Goal: Information Seeking & Learning: Learn about a topic

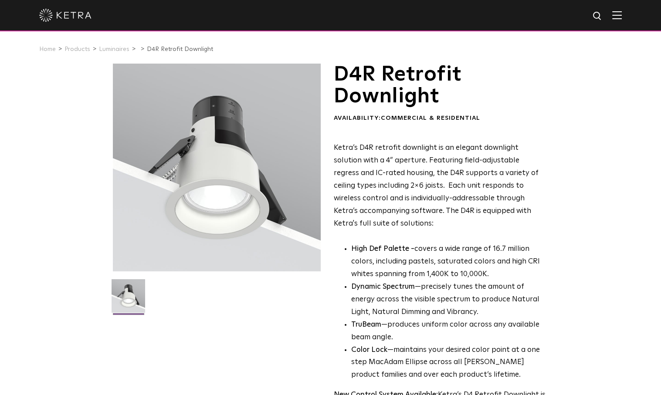
click at [61, 14] on img at bounding box center [65, 15] width 52 height 13
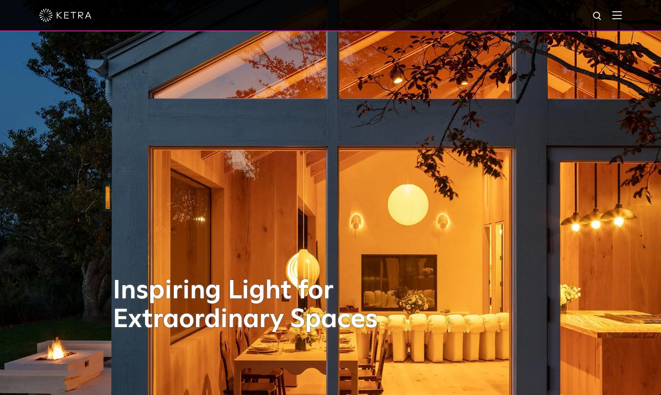
click at [620, 15] on img at bounding box center [618, 15] width 10 height 8
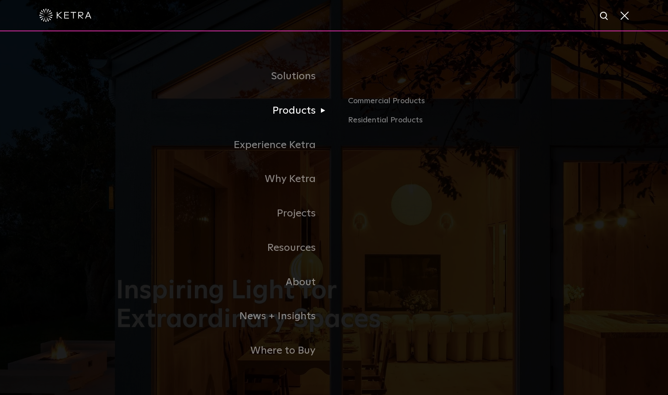
click at [300, 112] on link "Products" at bounding box center [225, 111] width 218 height 34
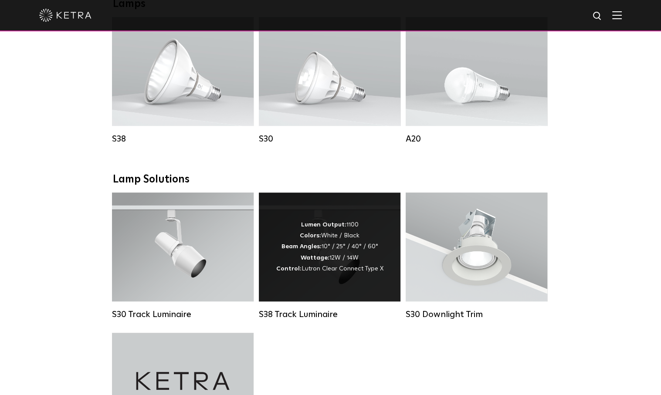
scroll to position [741, 0]
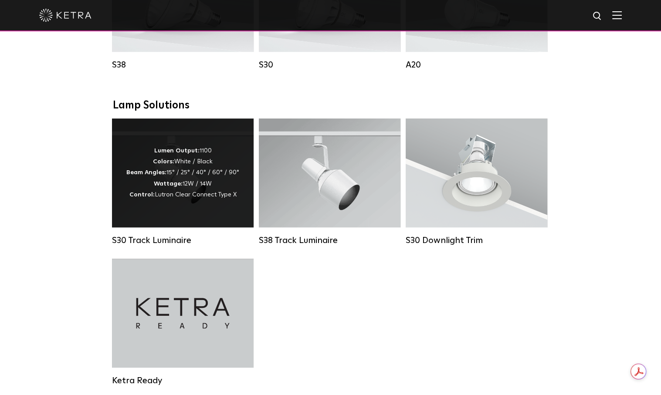
click at [174, 178] on div "Lumen Output: 1100 Colors: White / Black Beam Angles: 15° / 25° / 40° / 60° / 9…" at bounding box center [182, 173] width 113 height 55
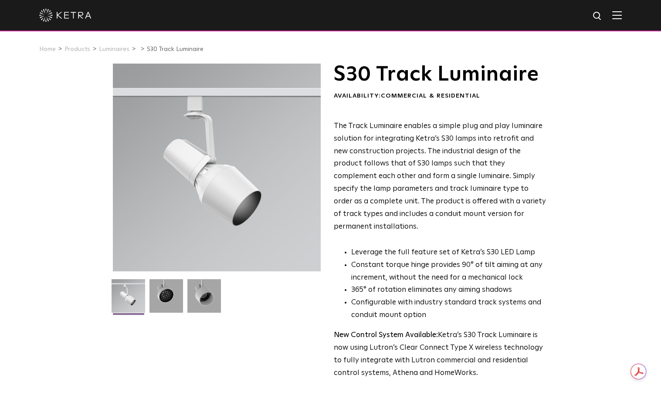
click at [201, 147] on div at bounding box center [217, 168] width 208 height 208
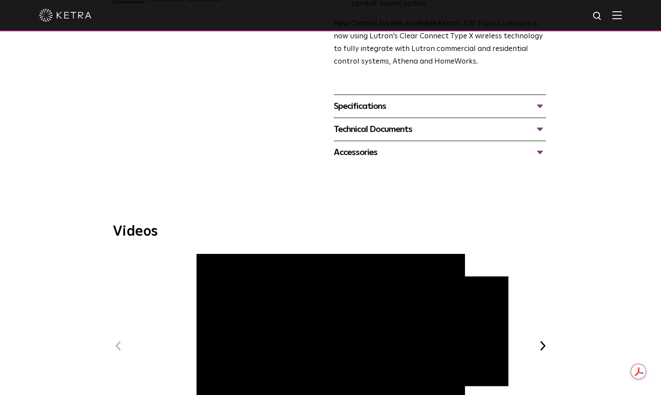
scroll to position [392, 0]
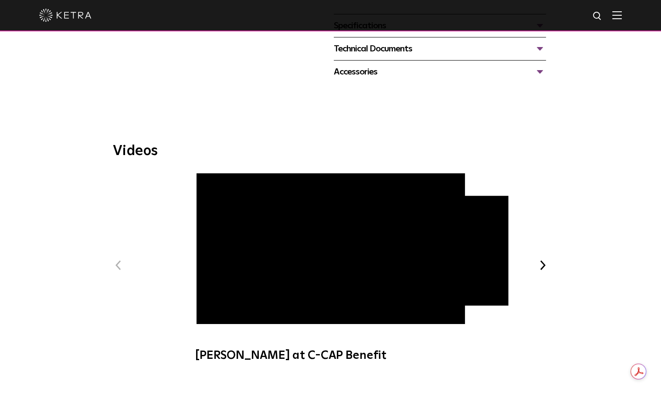
click at [541, 260] on button "Next" at bounding box center [543, 265] width 11 height 11
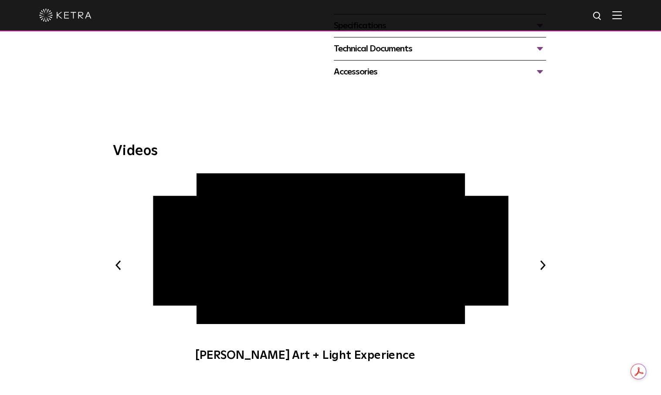
click at [542, 260] on button "Next" at bounding box center [543, 265] width 11 height 11
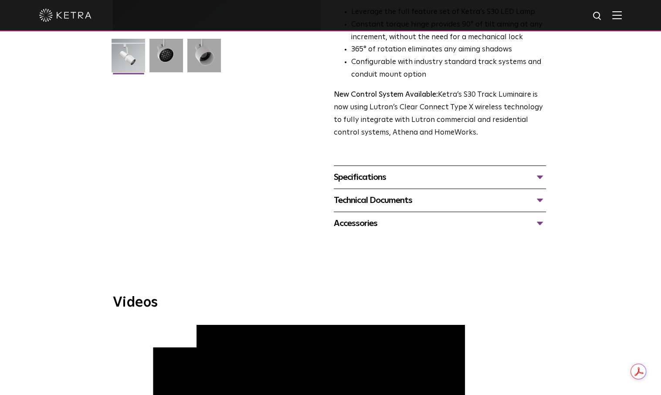
scroll to position [218, 0]
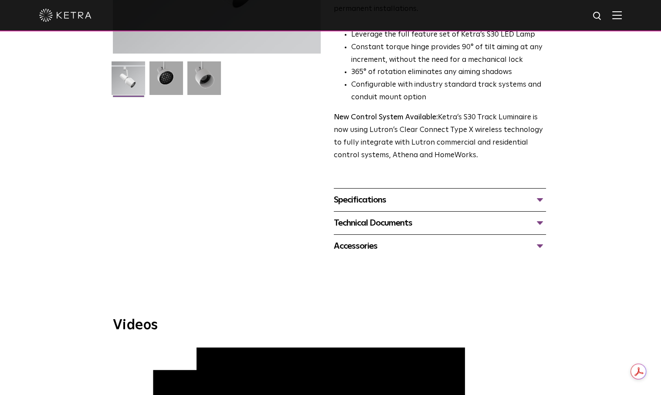
click at [411, 194] on div "Specifications" at bounding box center [440, 200] width 212 height 14
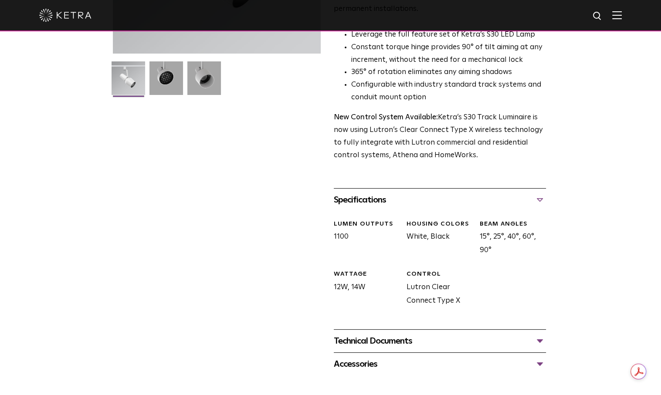
click at [411, 334] on div "Technical Documents" at bounding box center [440, 341] width 212 height 14
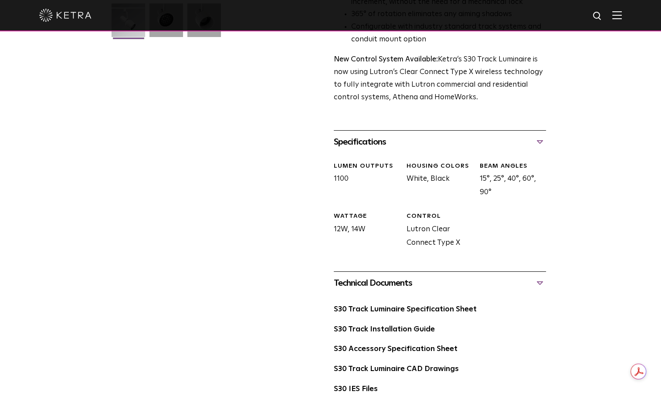
scroll to position [349, 0]
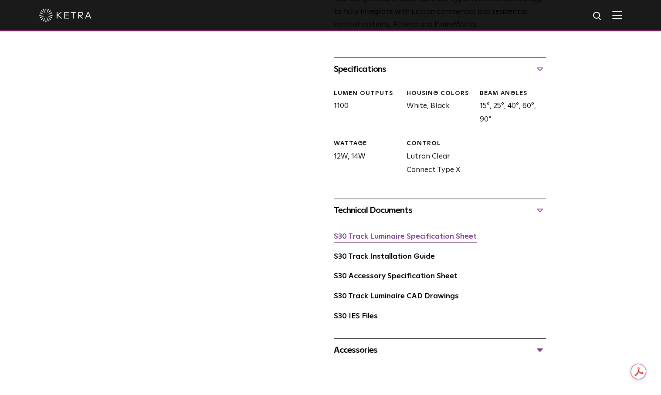
click at [402, 233] on link "S30 Track Luminaire Specification Sheet" at bounding box center [405, 236] width 143 height 7
